Goal: Download file/media

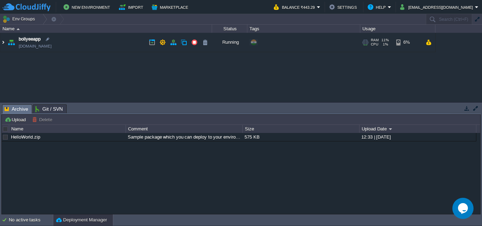
click at [5, 41] on img at bounding box center [3, 42] width 6 height 19
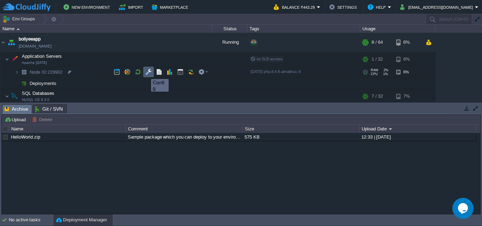
click at [147, 70] on button "button" at bounding box center [149, 72] width 6 height 6
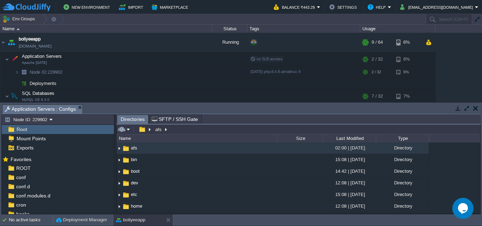
click at [205, 129] on input "/afs" at bounding box center [299, 130] width 364 height 10
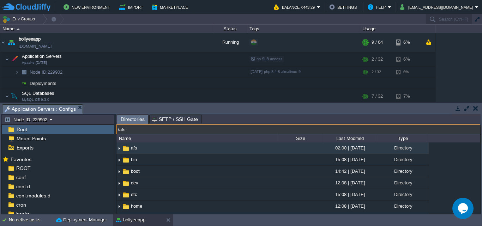
paste input "var/www/webroot/ROOT/boliyeeapp/api/application/controller"
type input "/var/www/webroot/ROOT/boliyeeapp/api/application/controllers"
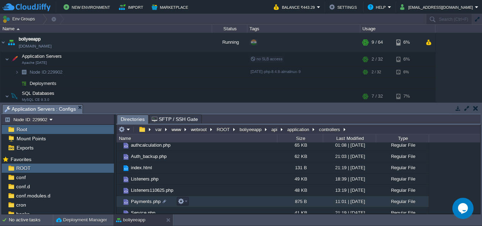
scroll to position [87, 0]
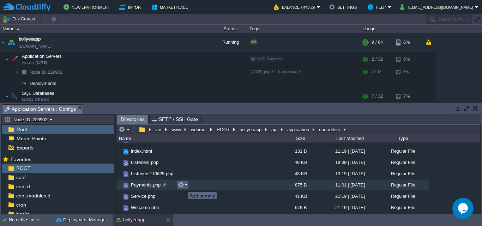
click at [183, 186] on button "button" at bounding box center [181, 185] width 6 height 6
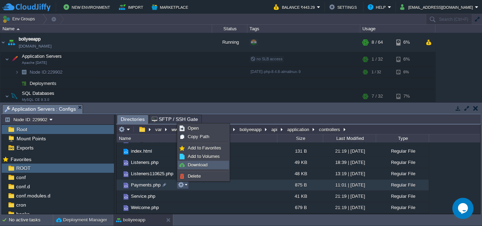
click at [205, 163] on span "Download" at bounding box center [198, 164] width 20 height 5
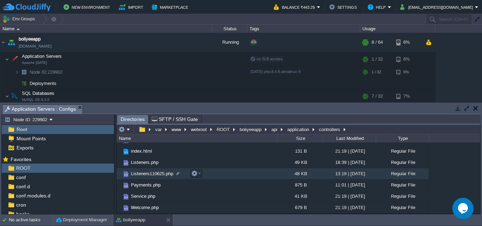
scroll to position [0, 0]
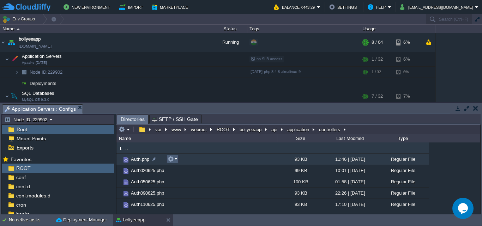
click at [177, 160] on td at bounding box center [173, 159] width 12 height 8
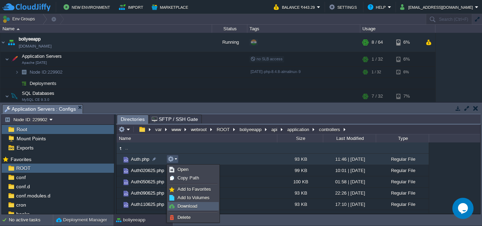
click at [189, 203] on link "Download" at bounding box center [193, 207] width 51 height 8
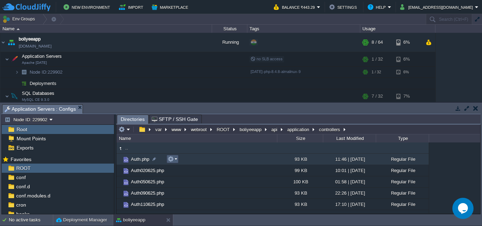
click at [171, 159] on button "button" at bounding box center [171, 159] width 6 height 6
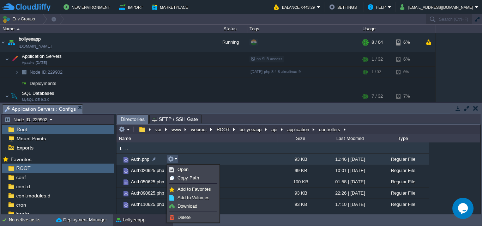
click at [230, 159] on td "Auth.php" at bounding box center [197, 159] width 161 height 11
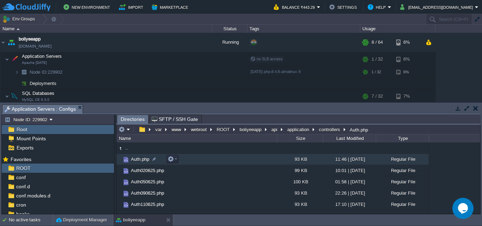
click at [230, 159] on td "Auth.php" at bounding box center [197, 159] width 161 height 11
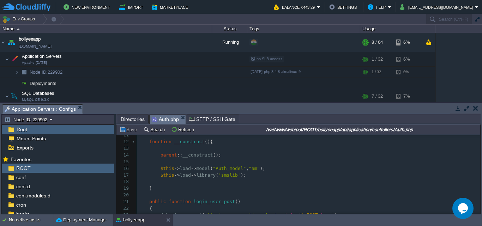
scroll to position [70, 0]
click at [164, 193] on pre "​" at bounding box center [309, 195] width 344 height 7
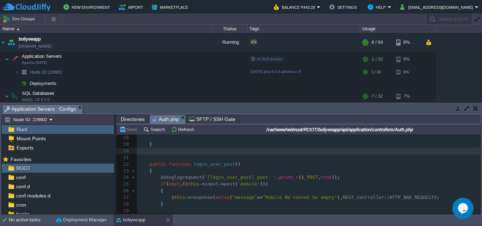
scroll to position [0, 0]
